Goal: Check status: Check status

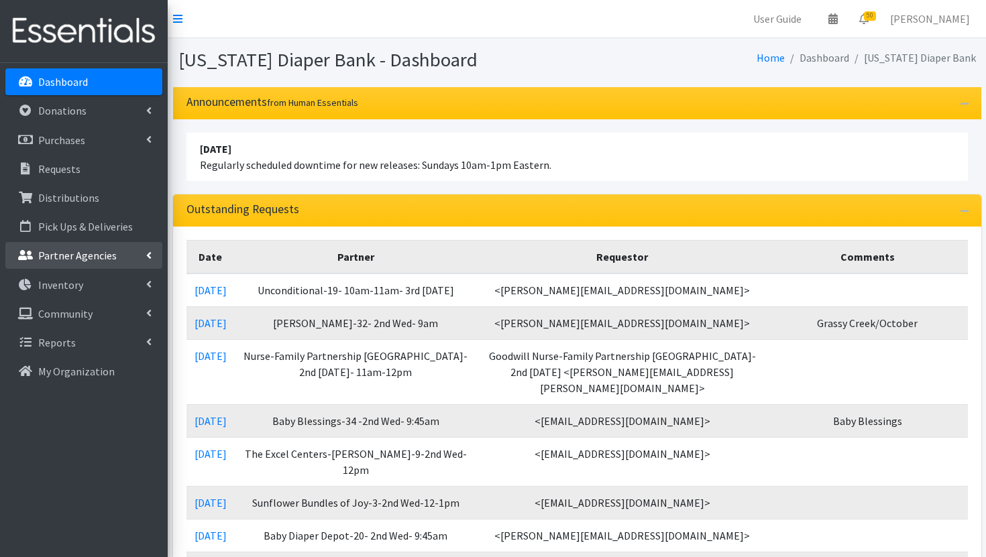
click at [103, 249] on p "Partner Agencies" at bounding box center [77, 255] width 78 height 13
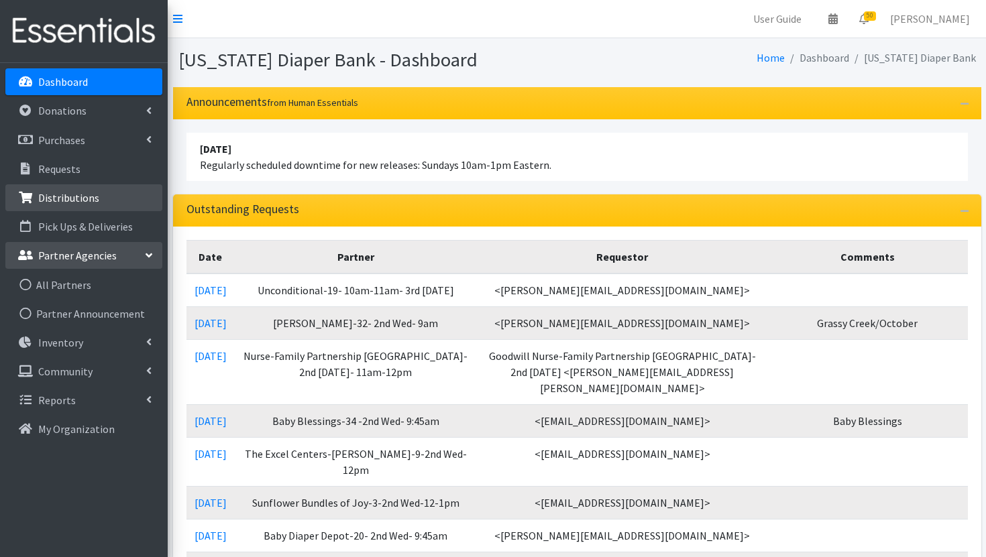
click at [91, 202] on p "Distributions" at bounding box center [68, 197] width 61 height 13
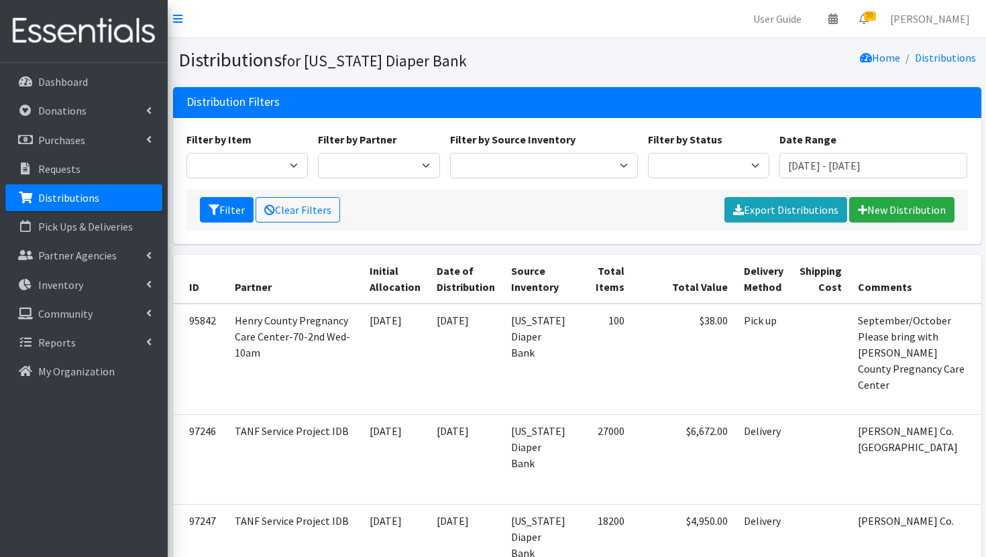
click at [838, 144] on div "Date Range July 29, 2025 - October 29, 2025" at bounding box center [873, 154] width 198 height 47
click at [841, 160] on input "July 29, 2025 - October 29, 2025" at bounding box center [873, 165] width 188 height 25
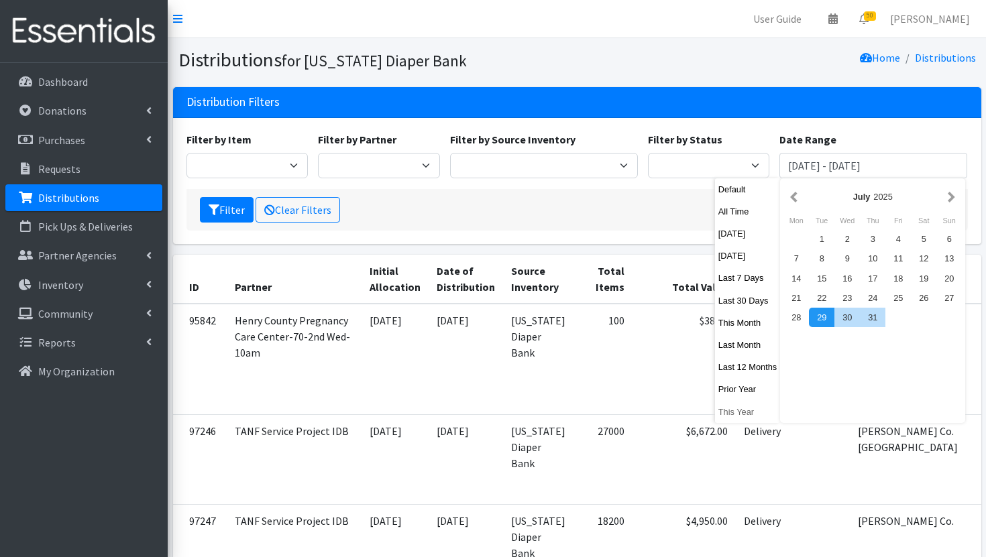
click at [755, 406] on button "This Year" at bounding box center [748, 411] width 66 height 19
type input "January 1, 2025 - December 31, 2025"
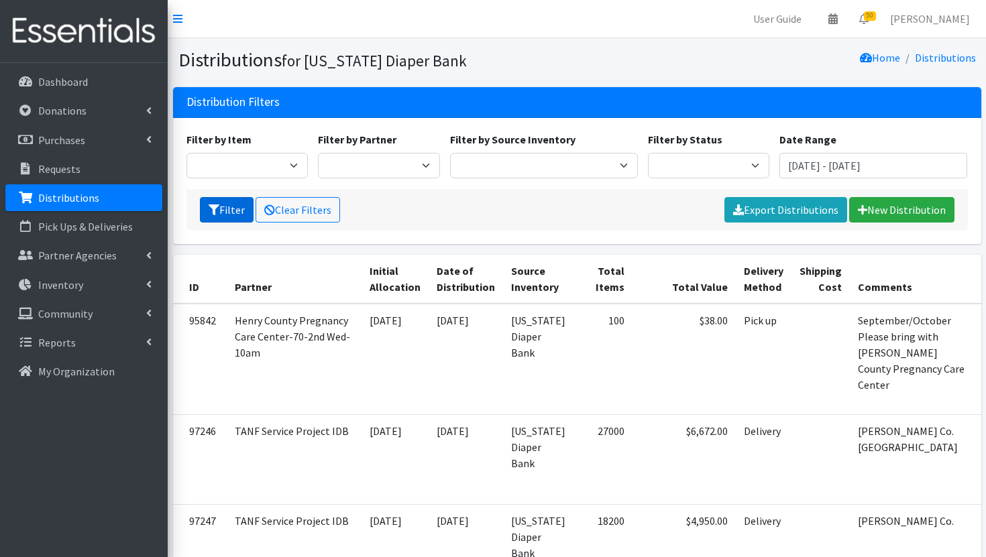
click at [215, 211] on icon "submit" at bounding box center [214, 209] width 11 height 11
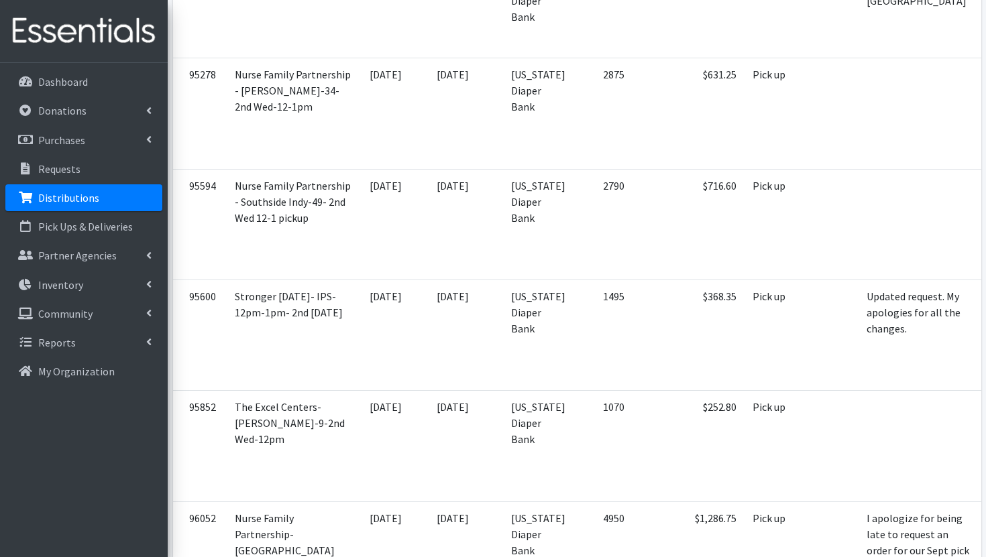
scroll to position [5218, 0]
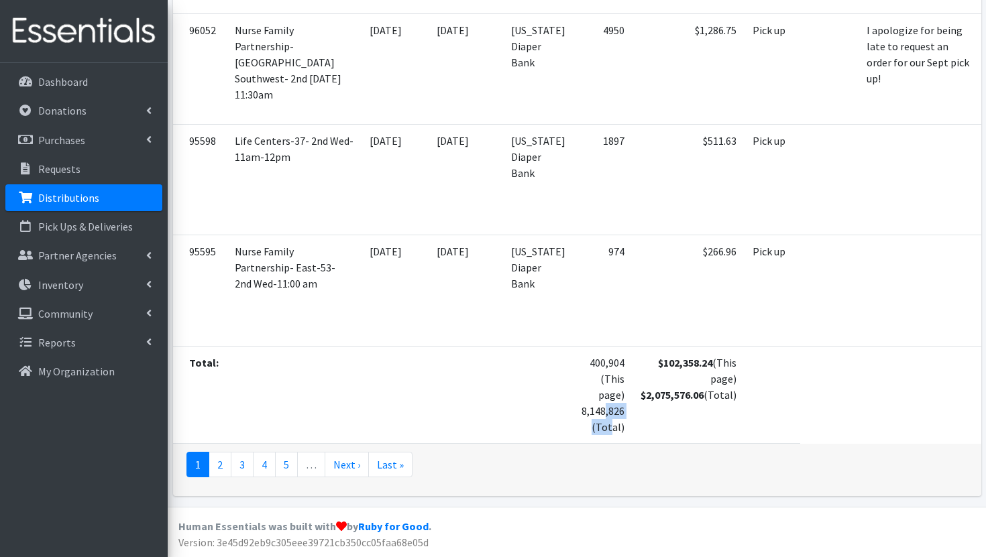
drag, startPoint x: 560, startPoint y: 410, endPoint x: 510, endPoint y: 415, distance: 49.8
click at [573, 415] on td "400,904 (This page) 8,148,826 (Total)" at bounding box center [602, 394] width 59 height 97
copy td "8,148,826"
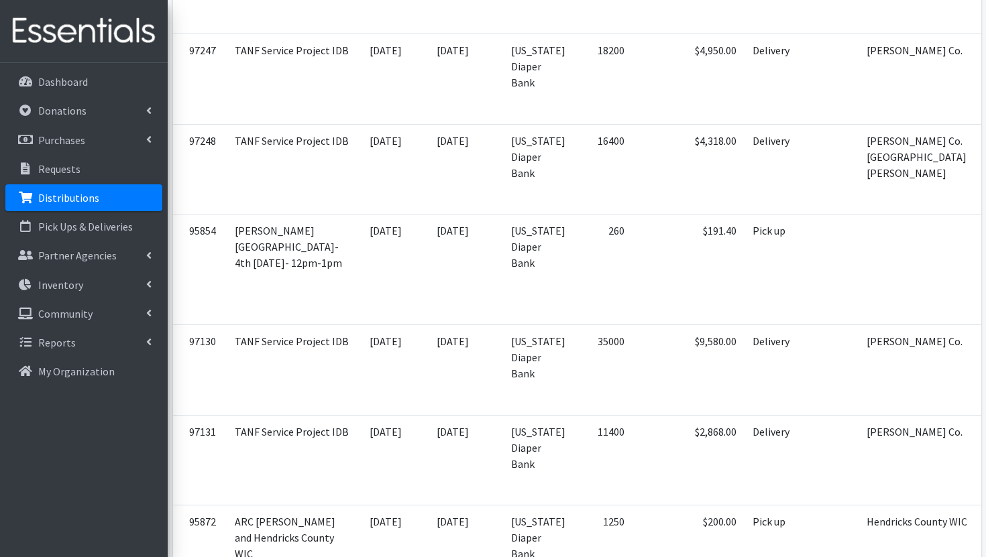
scroll to position [0, 0]
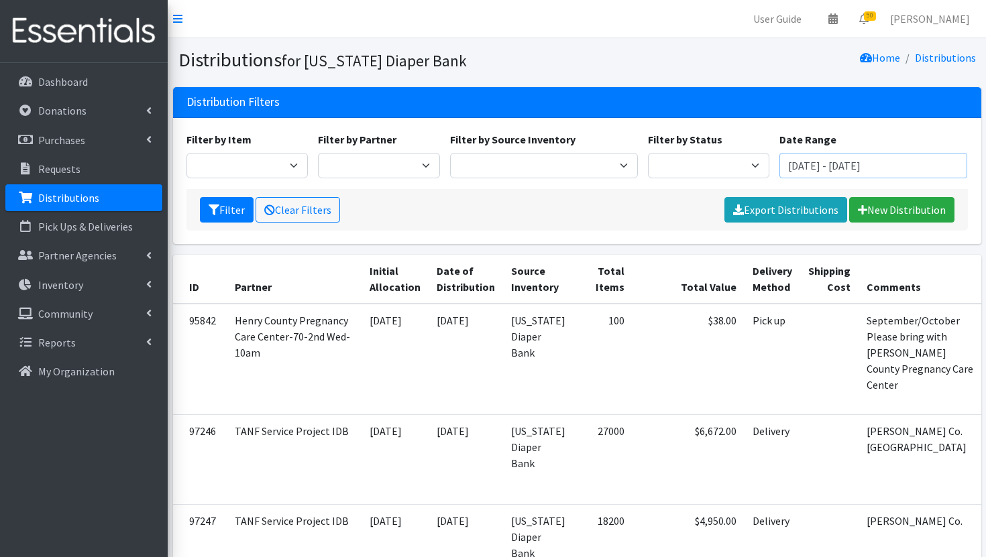
click at [888, 174] on input "[DATE] - [DATE]" at bounding box center [873, 165] width 188 height 25
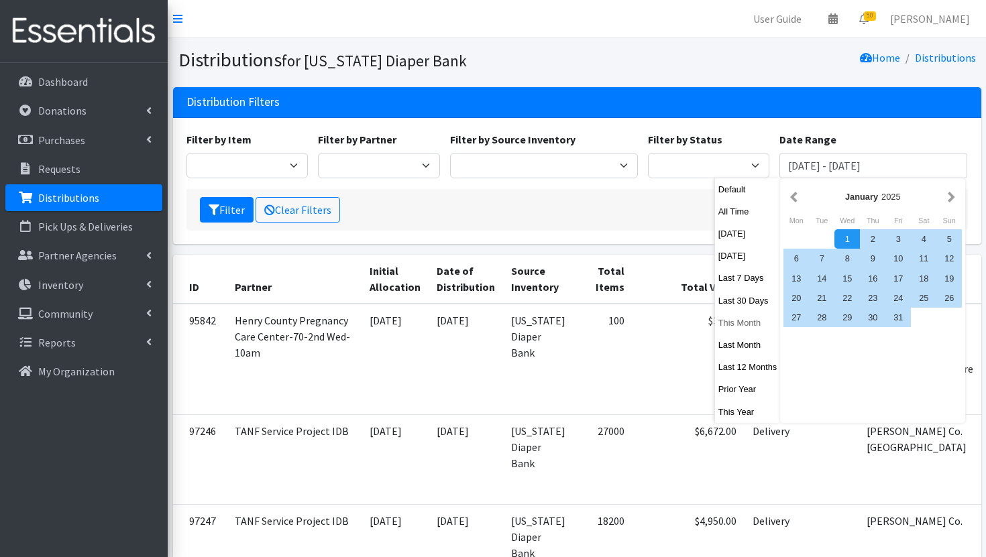
click at [757, 326] on button "This Month" at bounding box center [748, 322] width 66 height 19
type input "September 1, 2025 - September 30, 2025"
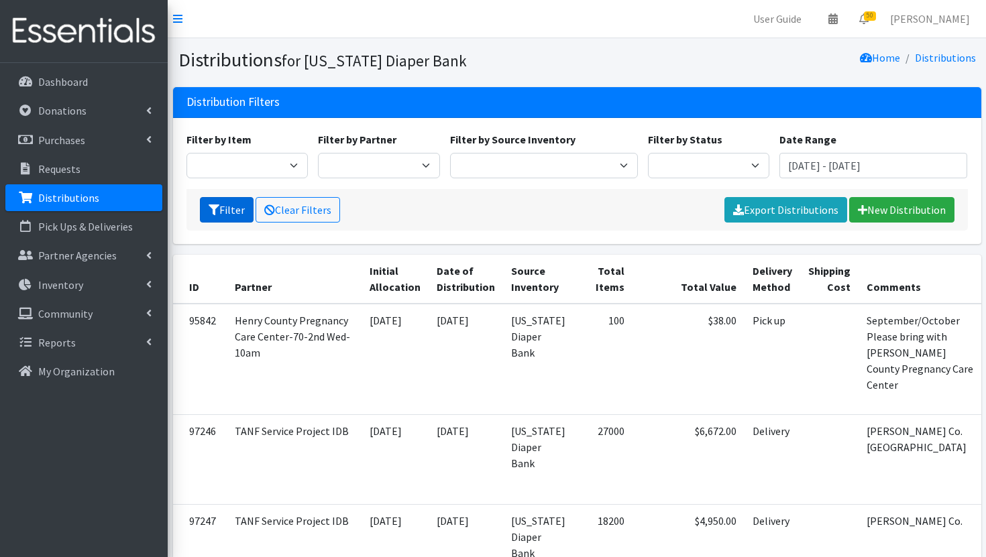
click at [235, 213] on button "Filter" at bounding box center [227, 209] width 54 height 25
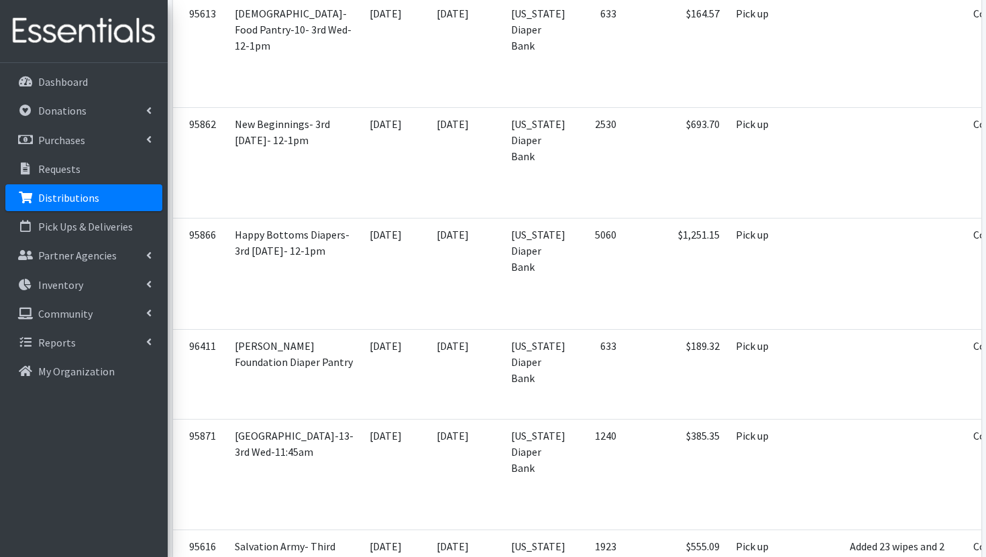
scroll to position [1758, 0]
